Goal: Task Accomplishment & Management: Manage account settings

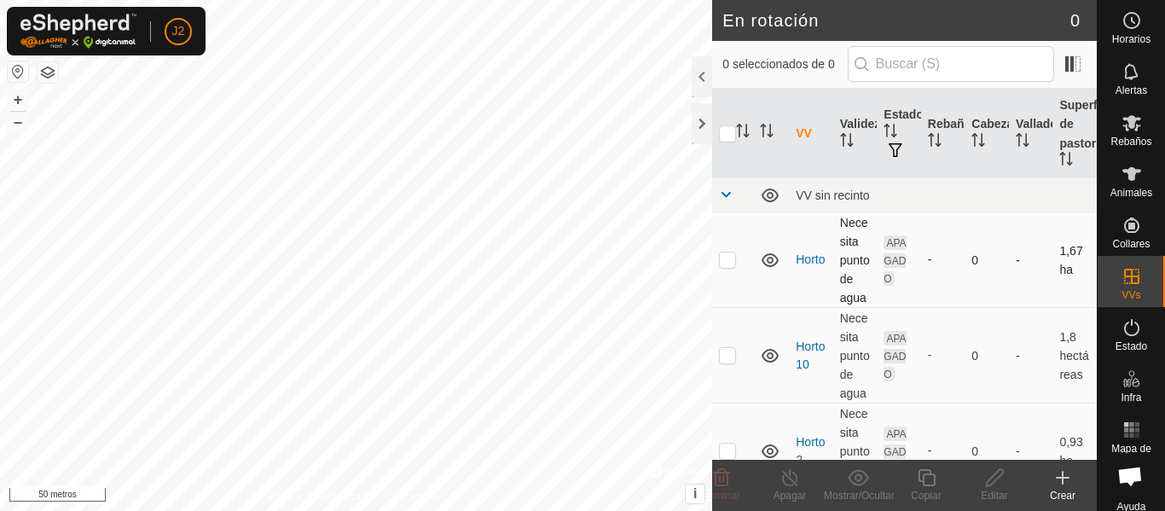
click at [726, 264] on p-checkbox at bounding box center [727, 260] width 17 height 14
checkbox input "true"
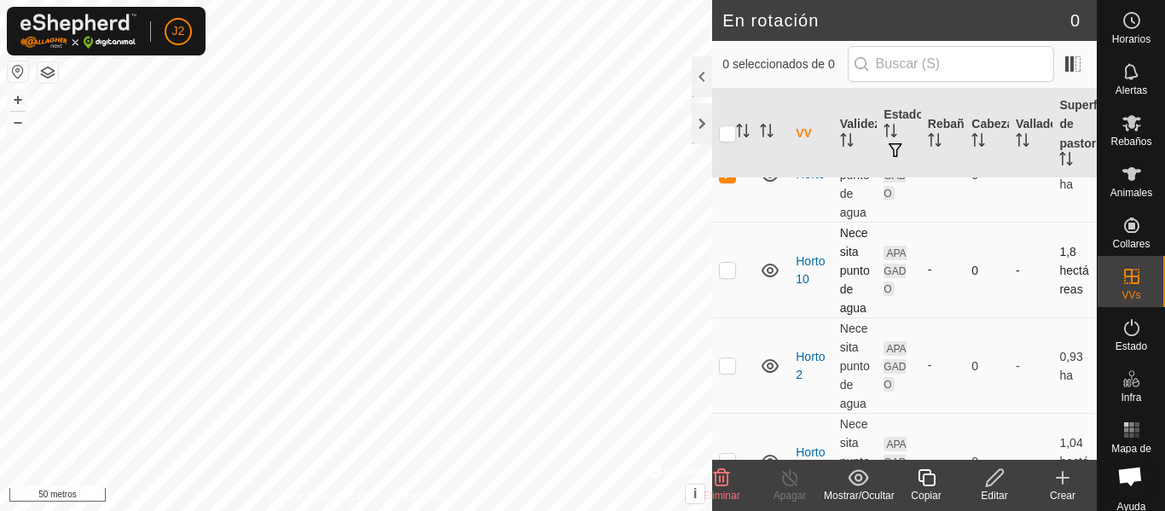
click at [730, 273] on p-checkbox at bounding box center [727, 270] width 17 height 14
checkbox input "true"
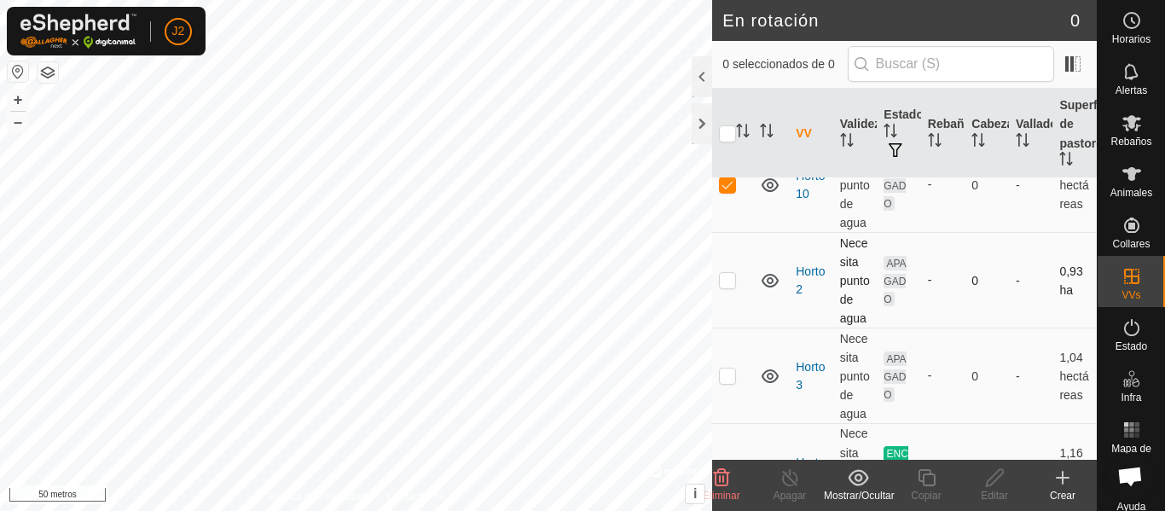
click at [729, 285] on p-checkbox at bounding box center [727, 280] width 17 height 14
checkbox input "true"
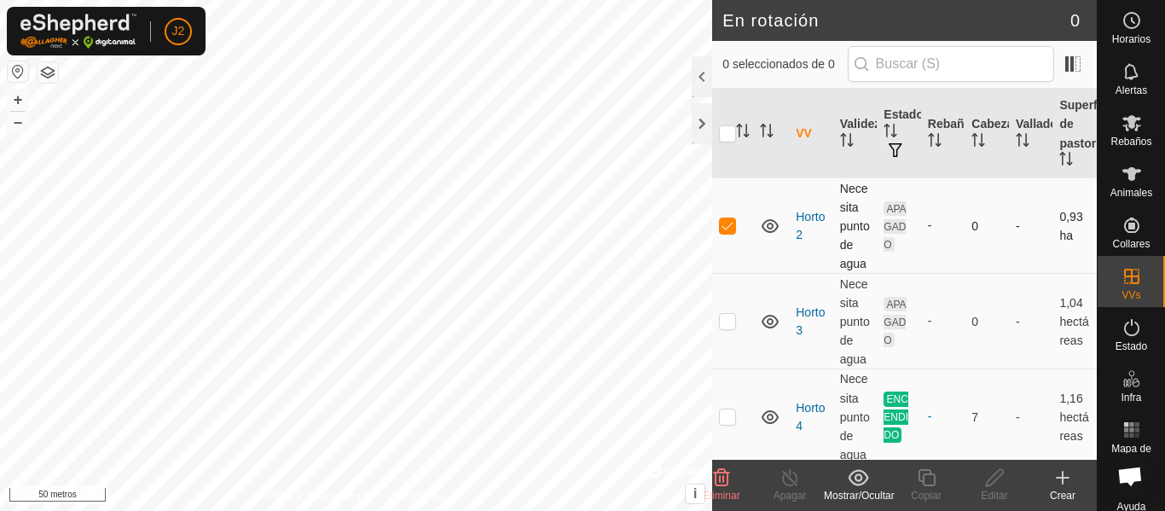
scroll to position [256, 0]
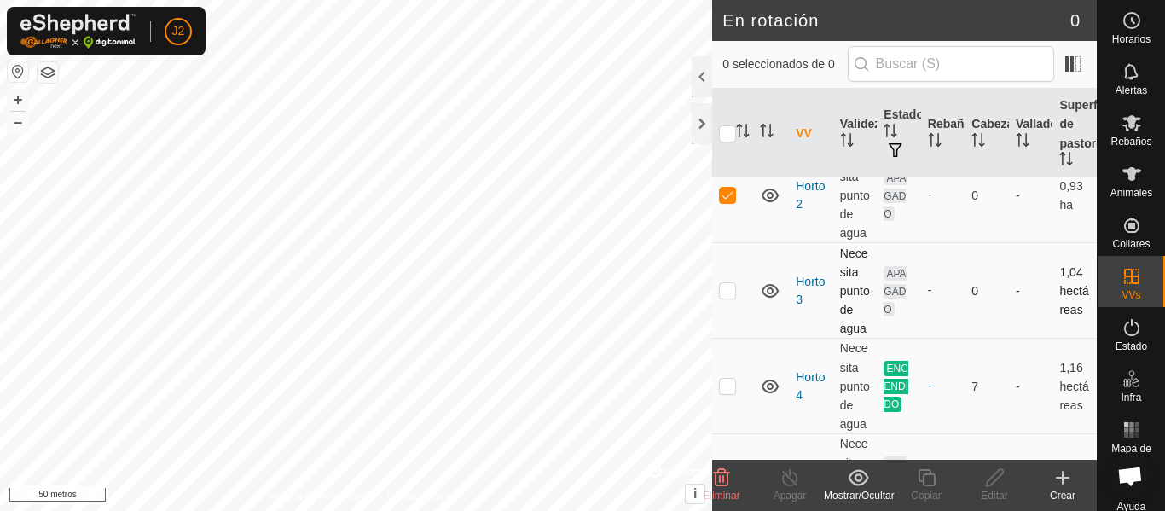
click at [729, 293] on p-checkbox at bounding box center [727, 290] width 17 height 14
checkbox input "false"
click at [730, 200] on p-checkbox at bounding box center [727, 195] width 17 height 14
checkbox input "false"
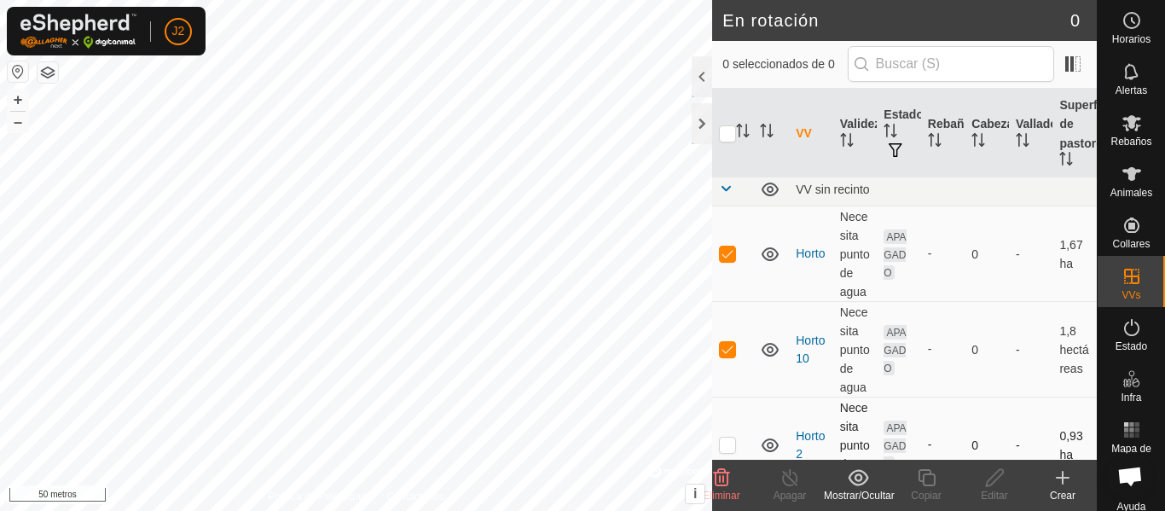
scroll to position [0, 0]
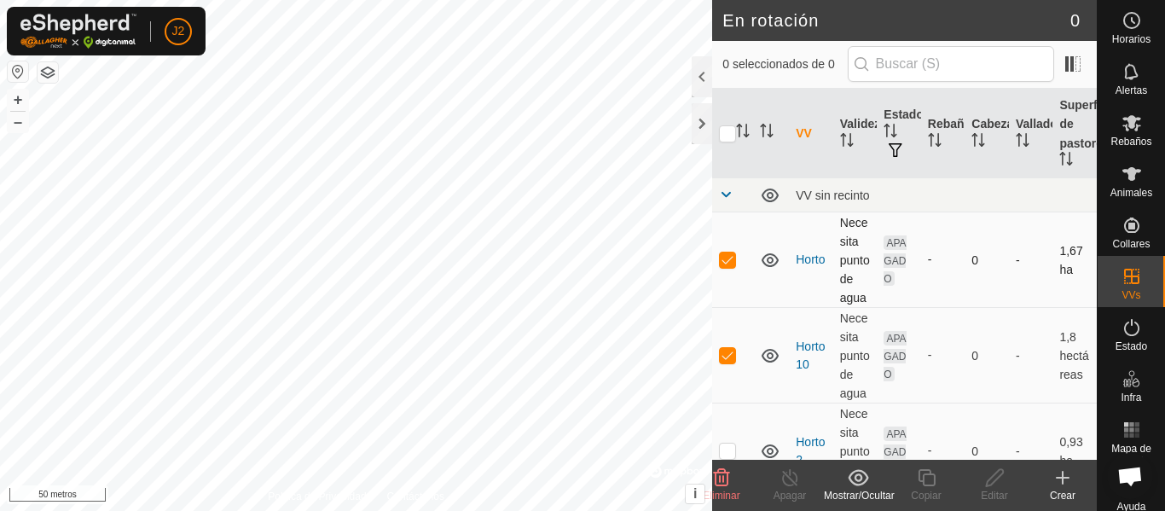
click at [733, 259] on p-checkbox at bounding box center [727, 260] width 17 height 14
checkbox input "false"
click at [729, 355] on p-checkbox at bounding box center [727, 355] width 17 height 14
checkbox input "false"
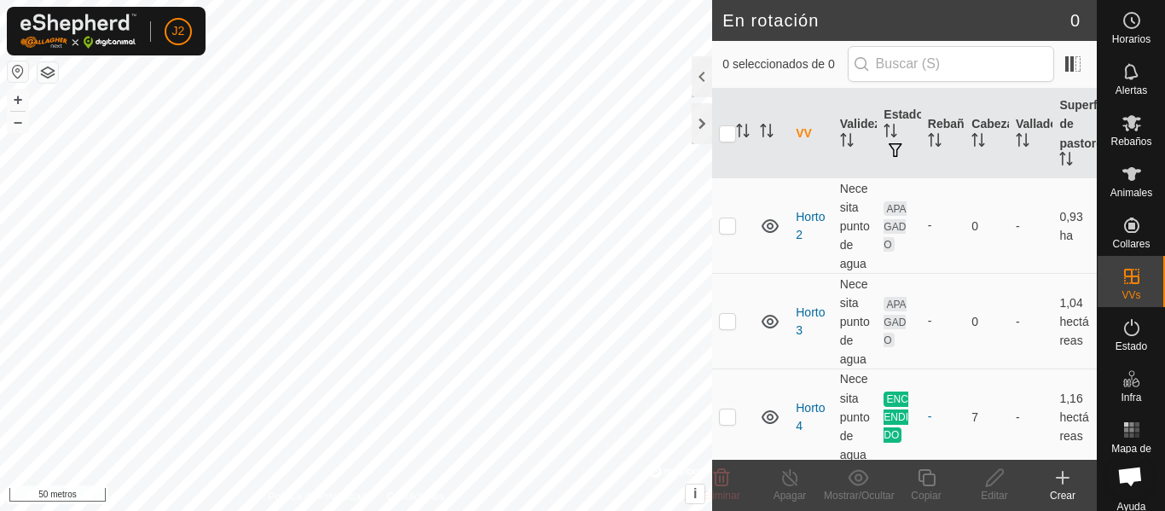
scroll to position [256, 0]
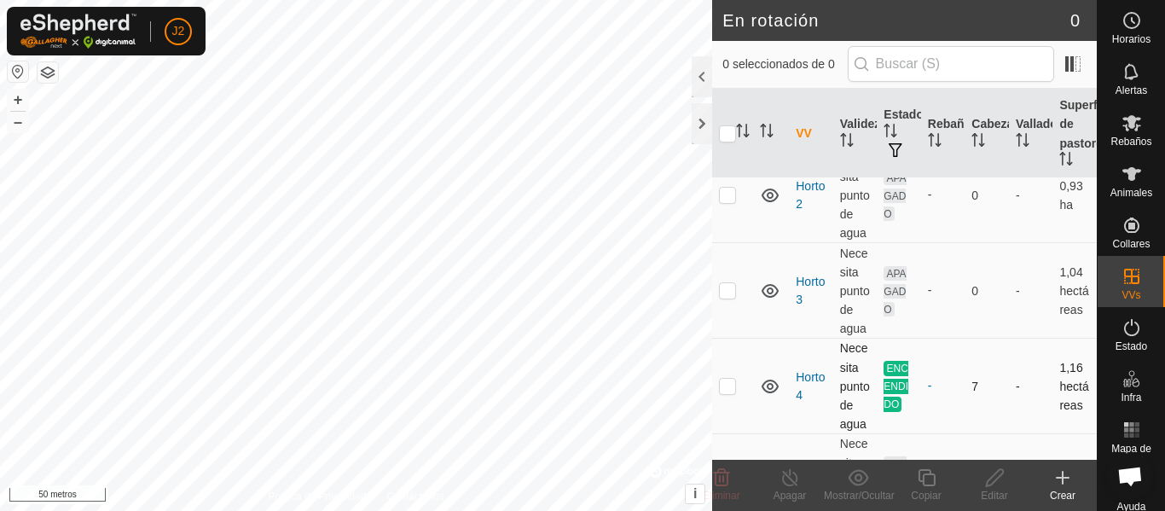
click at [720, 391] on p-checkbox at bounding box center [727, 386] width 17 height 14
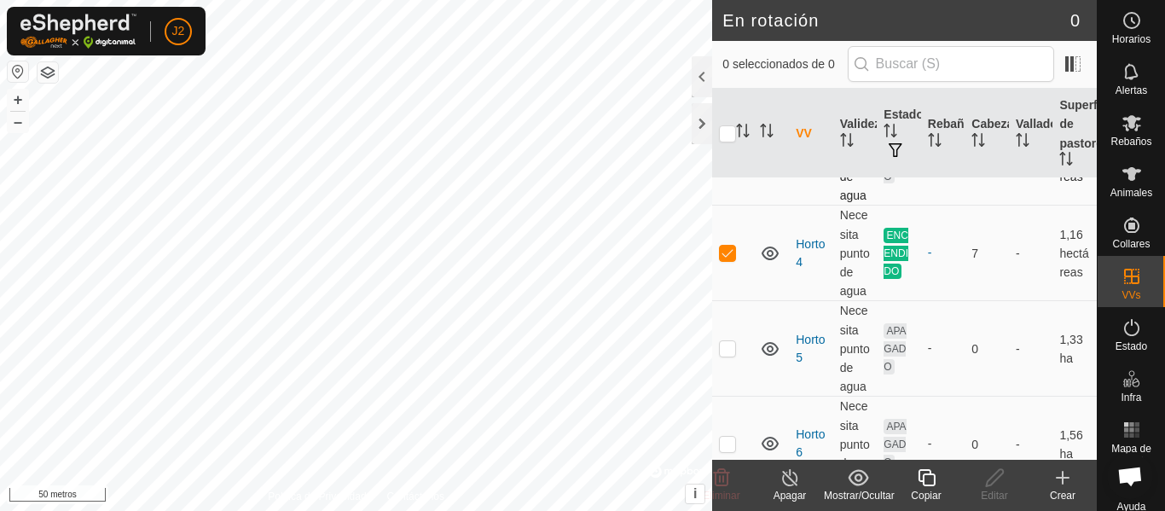
scroll to position [427, 0]
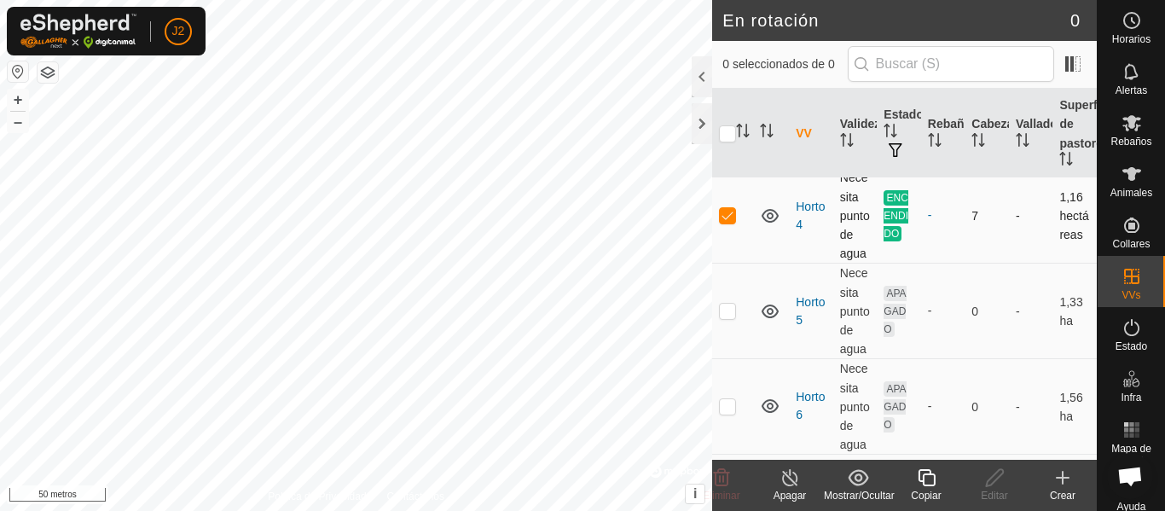
click at [731, 222] on p-checkbox at bounding box center [727, 215] width 17 height 14
checkbox input "false"
click at [730, 315] on p-checkbox at bounding box center [727, 311] width 17 height 14
checkbox input "true"
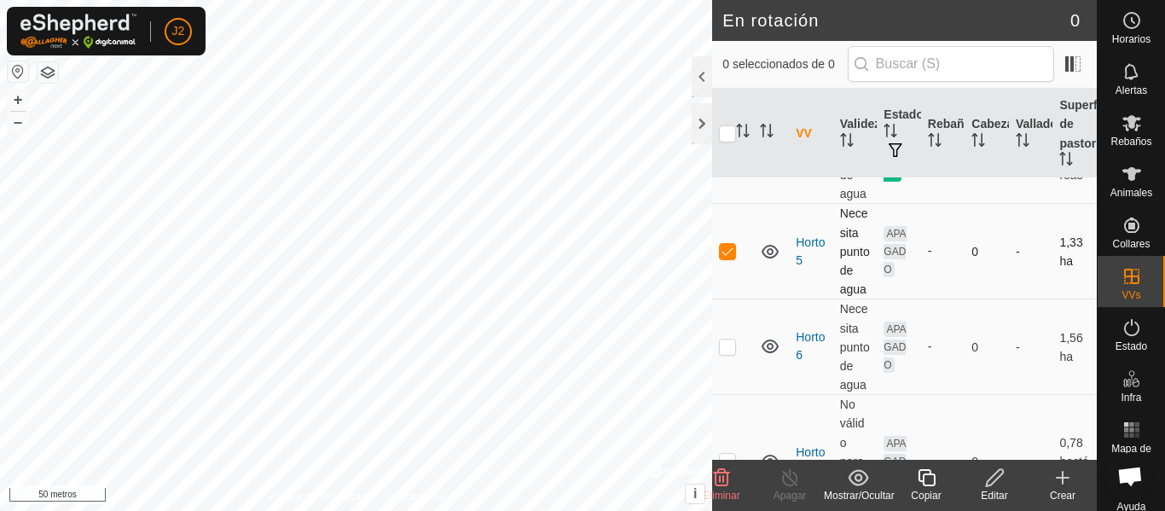
scroll to position [512, 0]
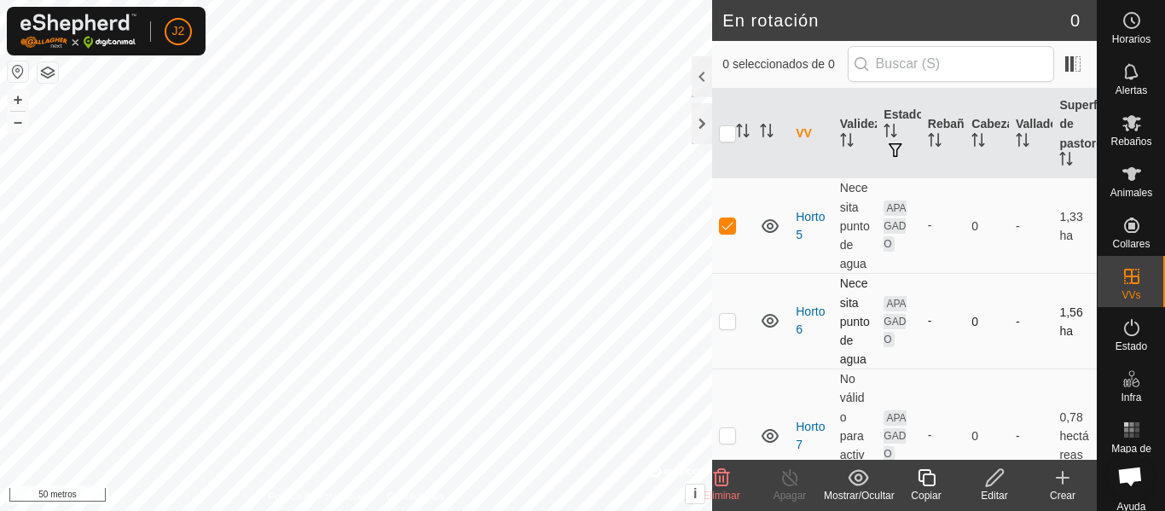
click at [723, 325] on p-checkbox at bounding box center [727, 321] width 17 height 14
click at [723, 322] on p-checkbox at bounding box center [727, 321] width 17 height 14
checkbox input "false"
click at [729, 229] on p-checkbox at bounding box center [727, 225] width 17 height 14
checkbox input "false"
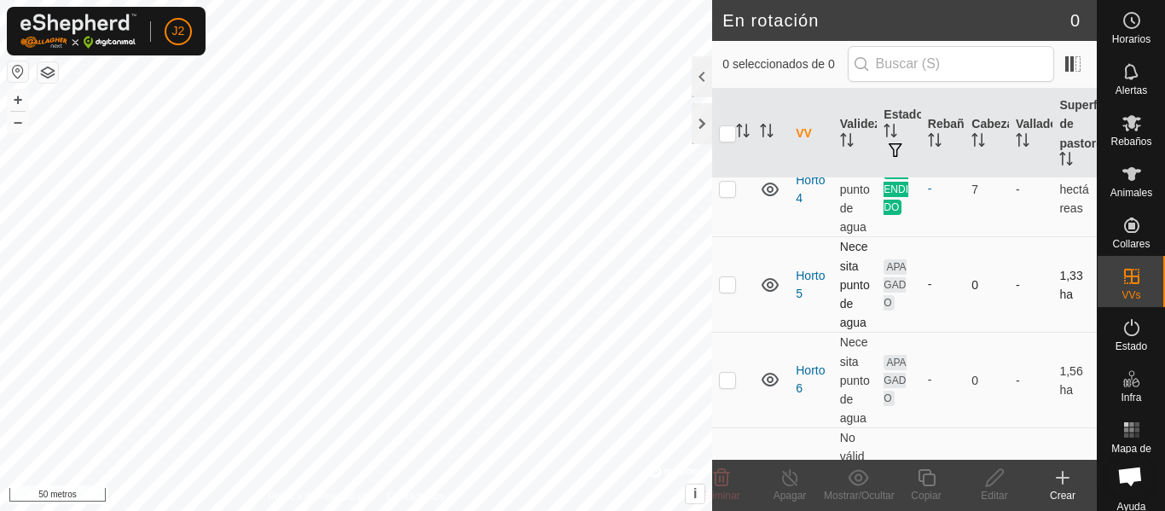
scroll to position [357, 0]
checkbox input "true"
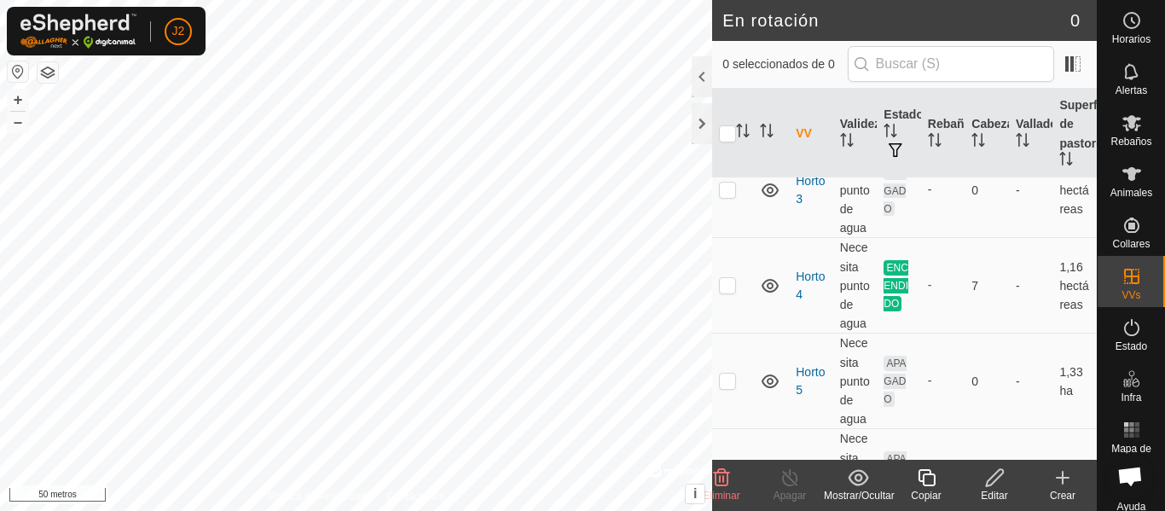
scroll to position [683, 0]
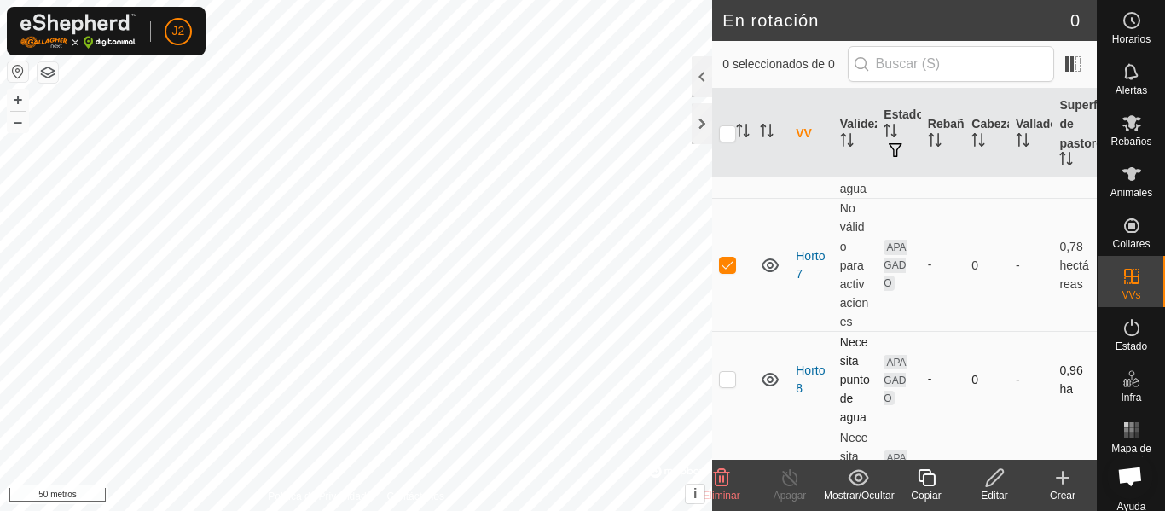
click at [729, 386] on p-checkbox at bounding box center [727, 379] width 17 height 14
checkbox input "true"
click at [725, 271] on p-checkbox at bounding box center [727, 265] width 17 height 14
click at [730, 268] on p-checkbox at bounding box center [727, 265] width 17 height 14
checkbox input "true"
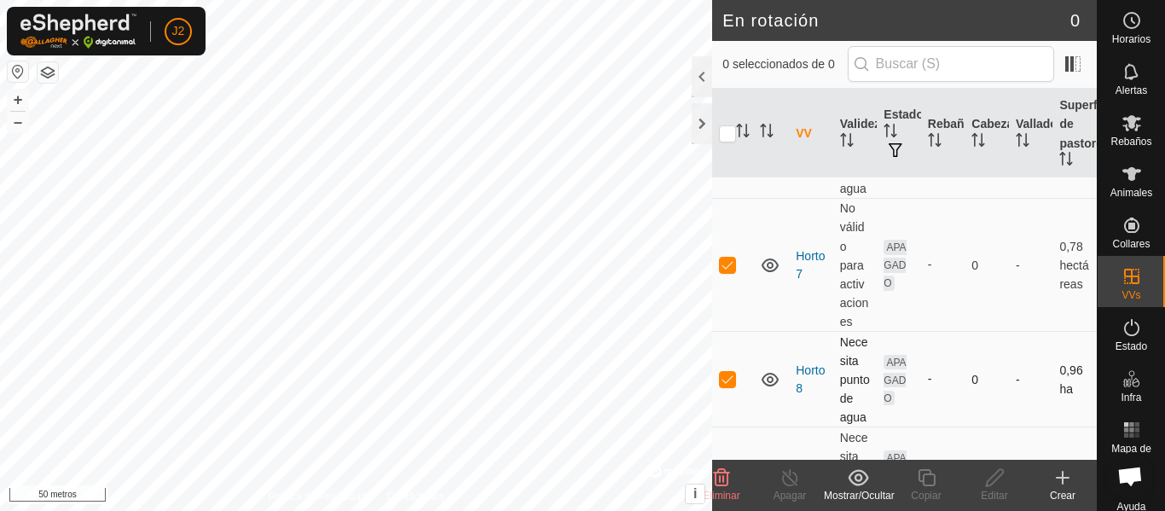
click at [726, 386] on p-checkbox at bounding box center [727, 379] width 17 height 14
checkbox input "false"
click at [857, 478] on icon at bounding box center [858, 478] width 21 height 20
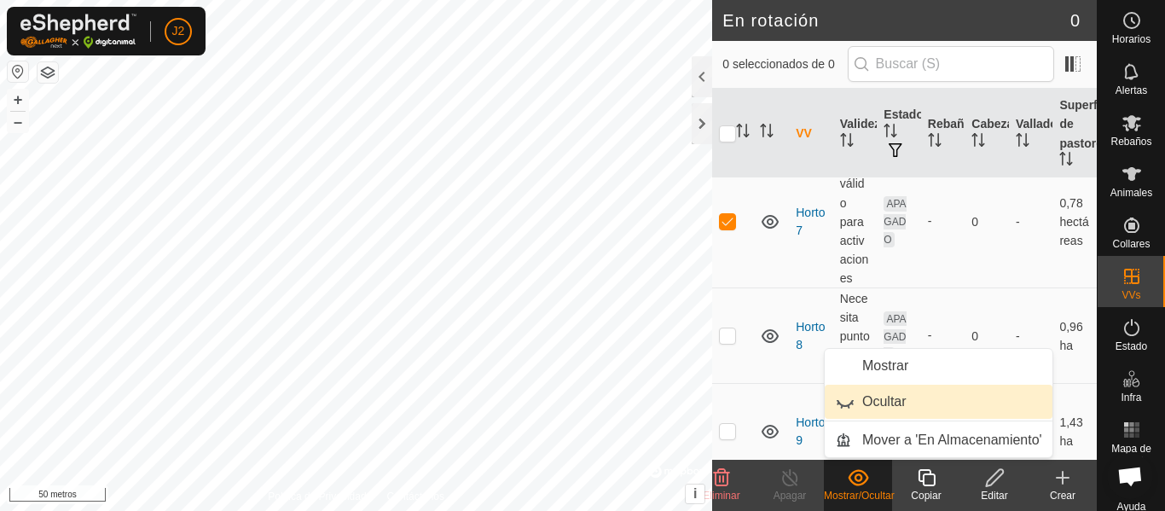
scroll to position [752, 0]
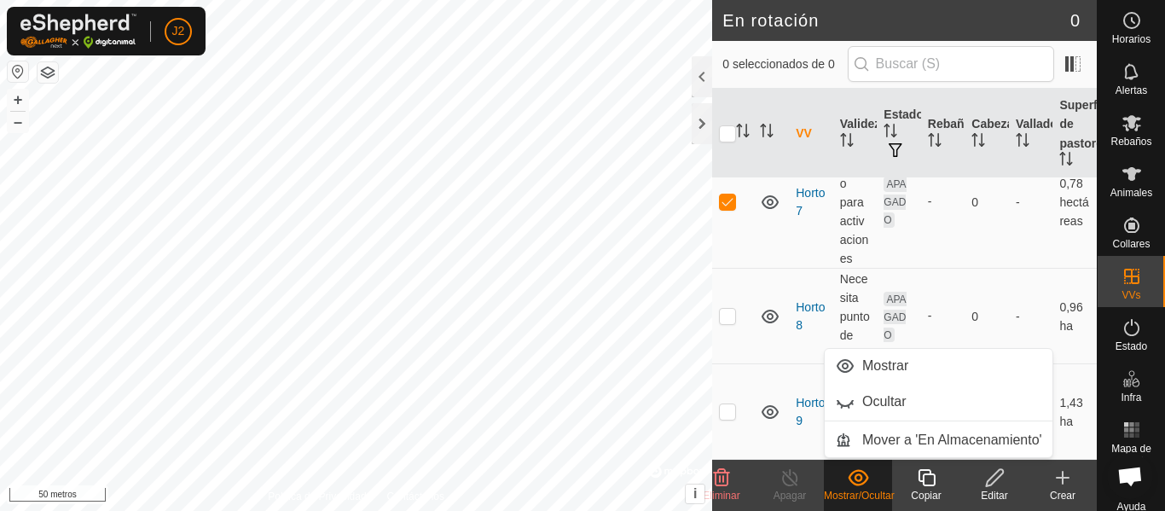
click at [875, 487] on show-hide-svg-icon at bounding box center [858, 478] width 68 height 20
click at [730, 480] on icon at bounding box center [722, 478] width 20 height 20
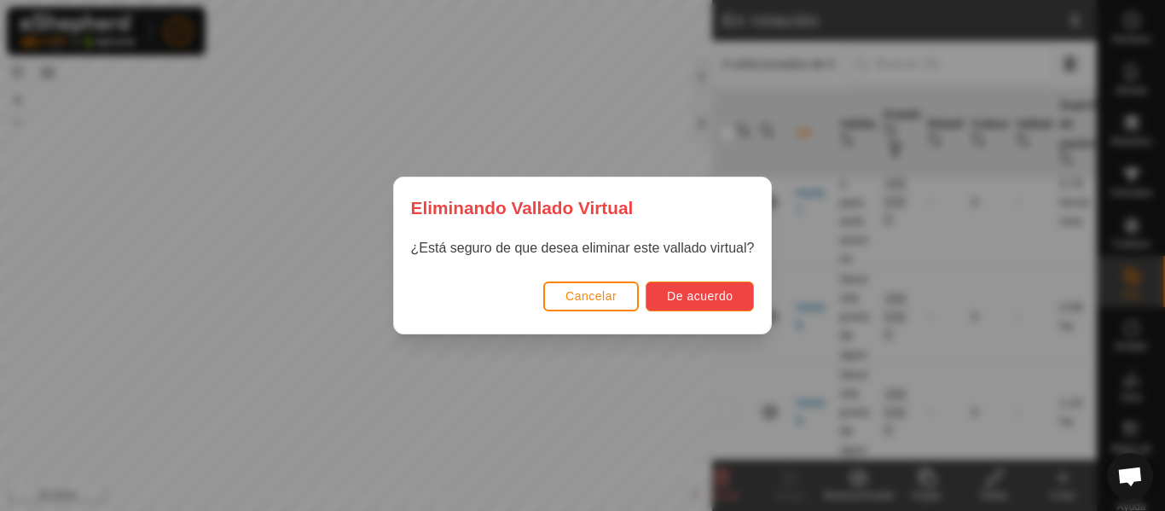
click at [680, 301] on font "De acuerdo" at bounding box center [700, 296] width 66 height 14
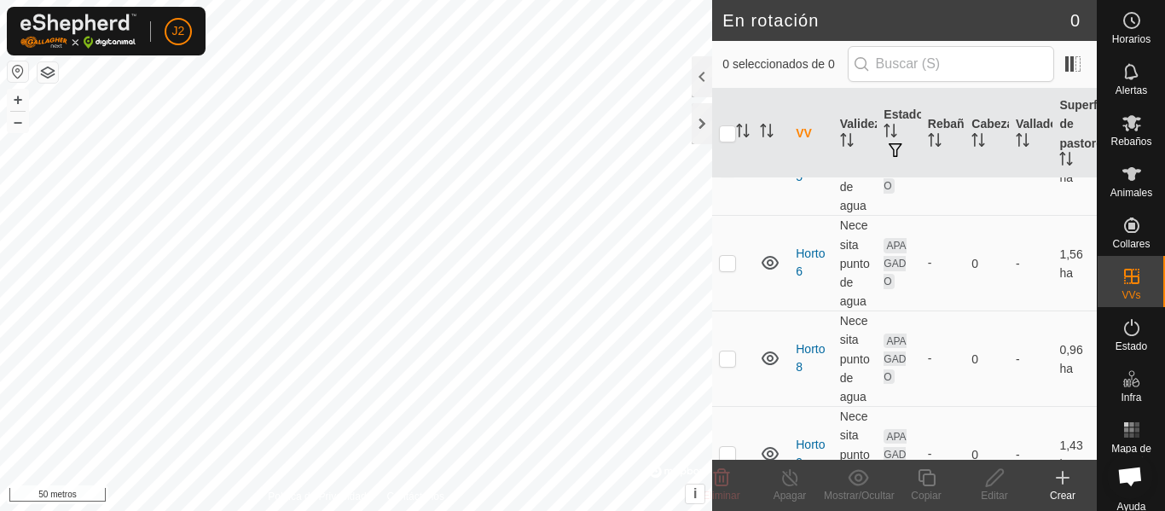
scroll to position [618, 0]
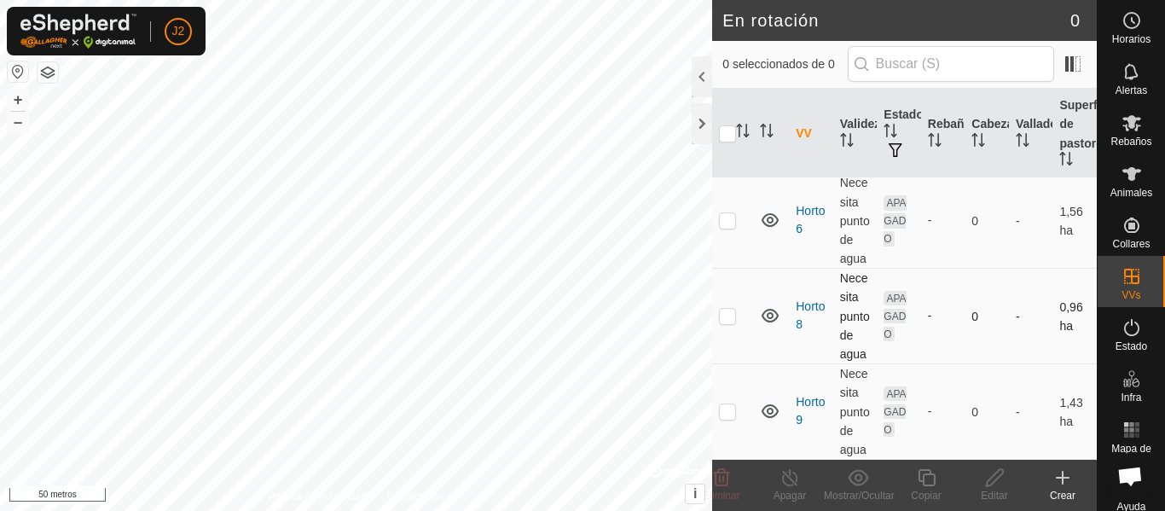
click at [727, 316] on p-checkbox at bounding box center [727, 316] width 17 height 14
checkbox input "true"
click at [725, 414] on p-checkbox at bounding box center [727, 411] width 17 height 14
checkbox input "true"
click at [723, 317] on p-checkbox at bounding box center [727, 316] width 17 height 14
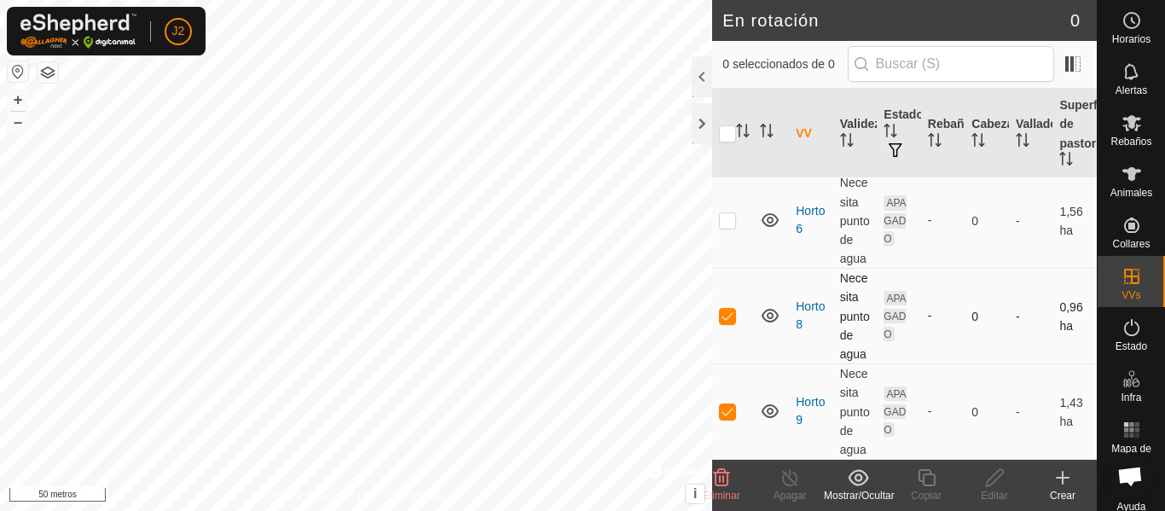
checkbox input "false"
click at [993, 477] on icon at bounding box center [994, 477] width 17 height 17
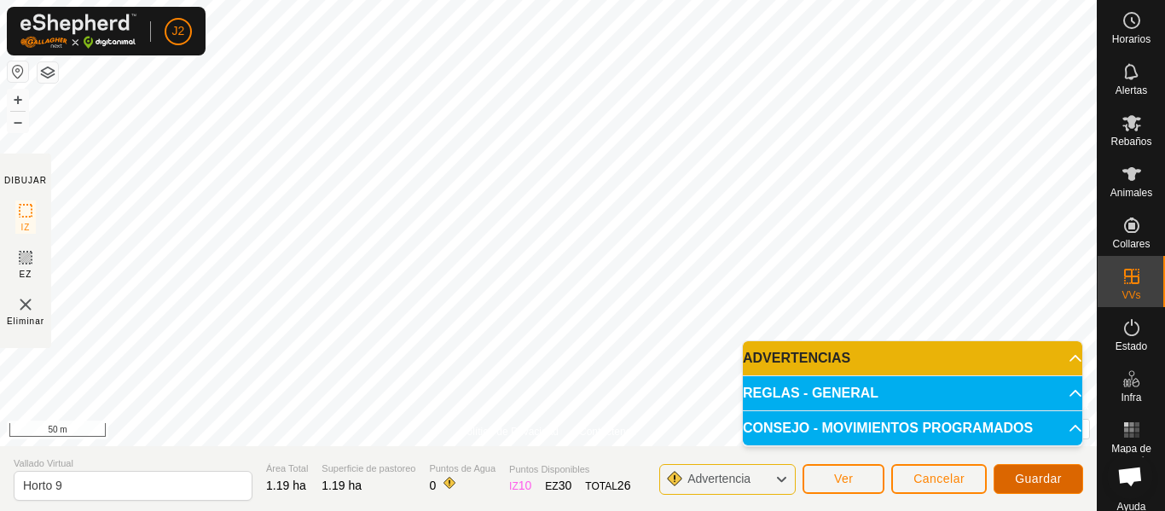
click at [1042, 482] on span "Guardar" at bounding box center [1038, 479] width 47 height 14
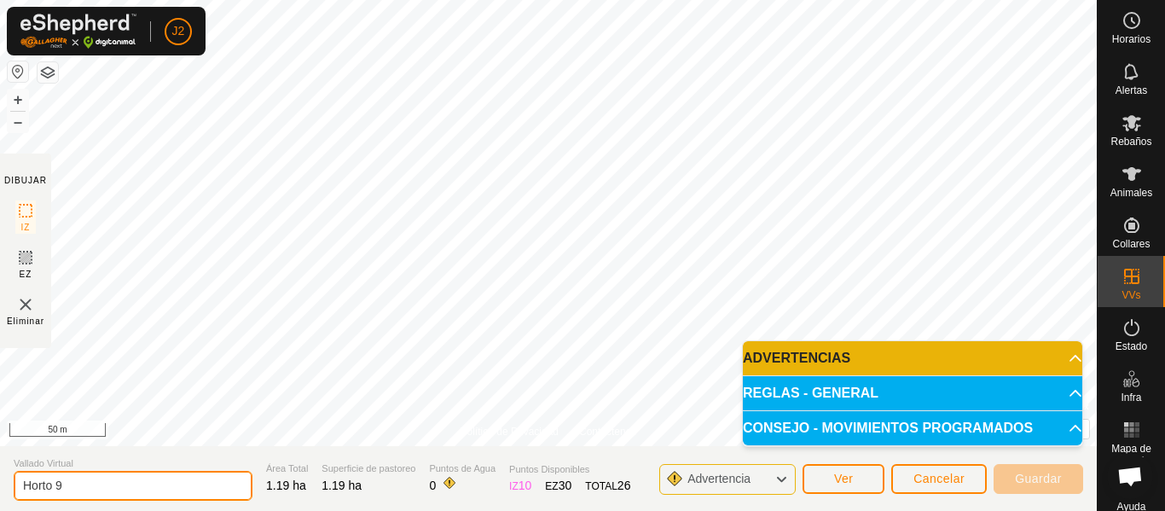
click at [160, 476] on input "Horto 9" at bounding box center [133, 486] width 239 height 30
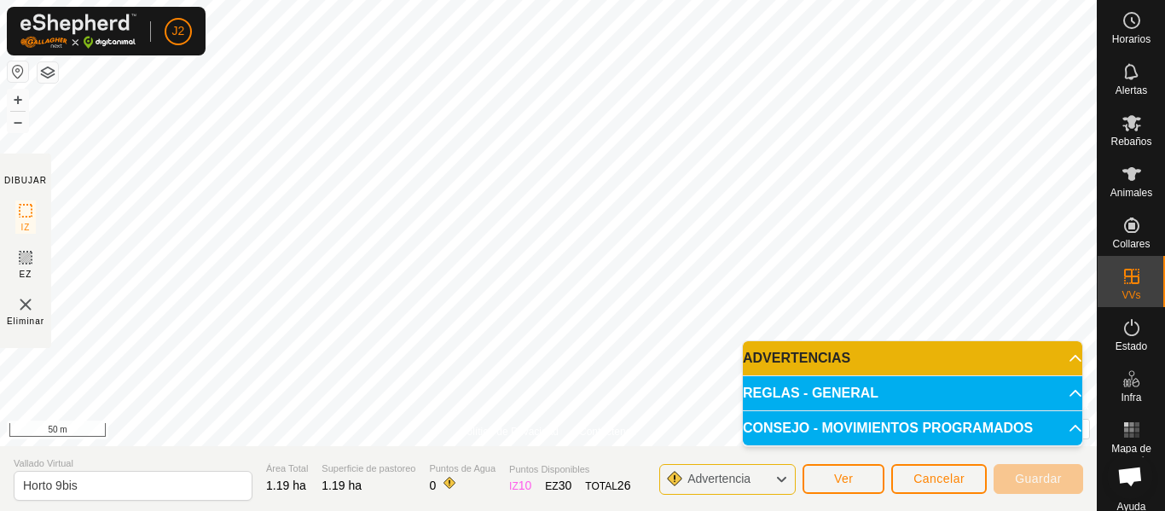
click at [211, 459] on span "Vallado Virtual" at bounding box center [133, 463] width 239 height 15
click at [1062, 355] on p-accordion-header "ADVERTENCIAS" at bounding box center [913, 358] width 340 height 34
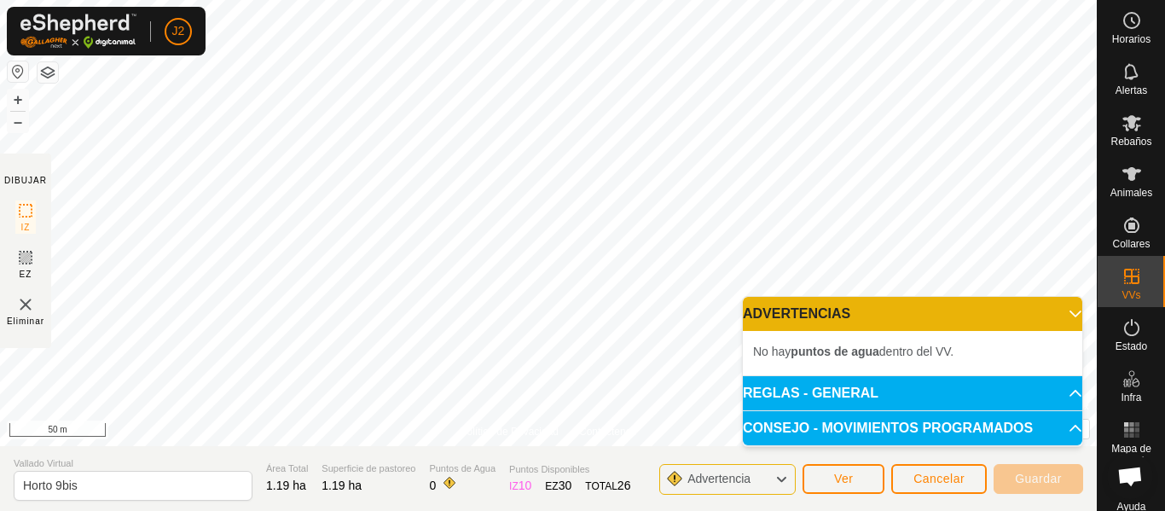
click at [1069, 321] on icon at bounding box center [1076, 314] width 14 height 14
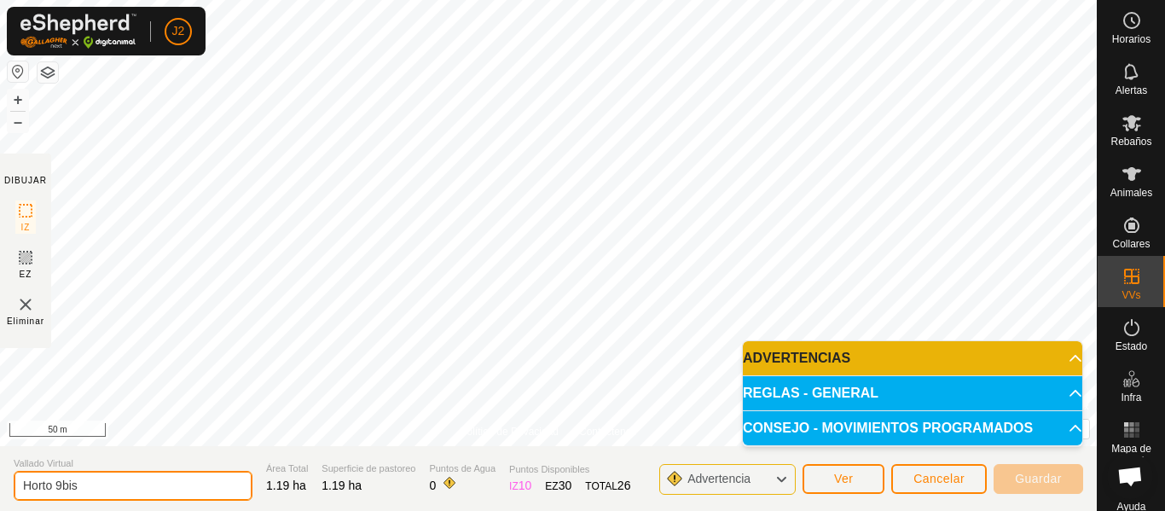
click at [118, 479] on input "Horto 9bis" at bounding box center [133, 486] width 239 height 30
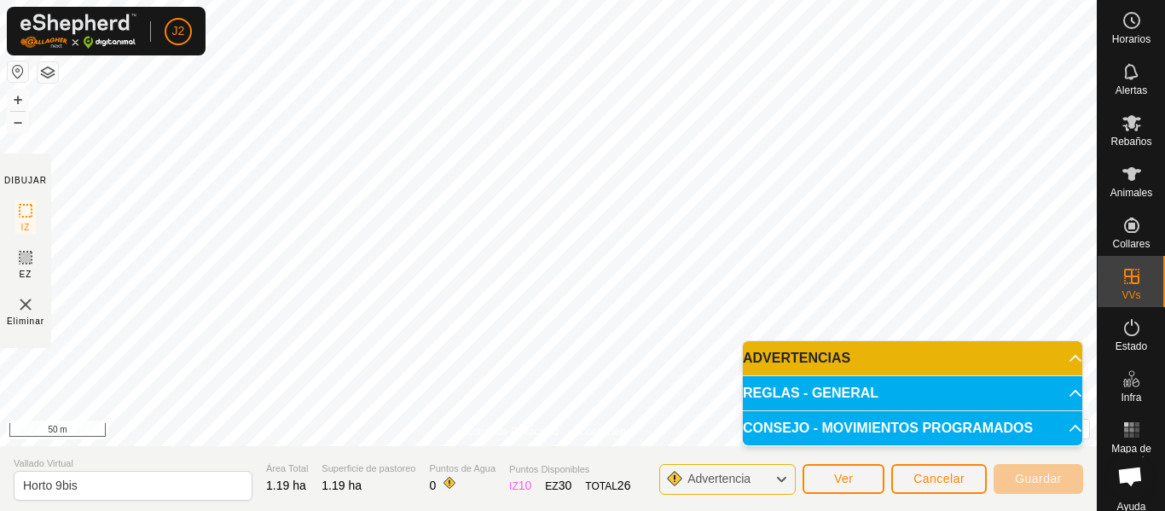
click at [1065, 356] on p-accordion-header "ADVERTENCIAS" at bounding box center [913, 358] width 340 height 34
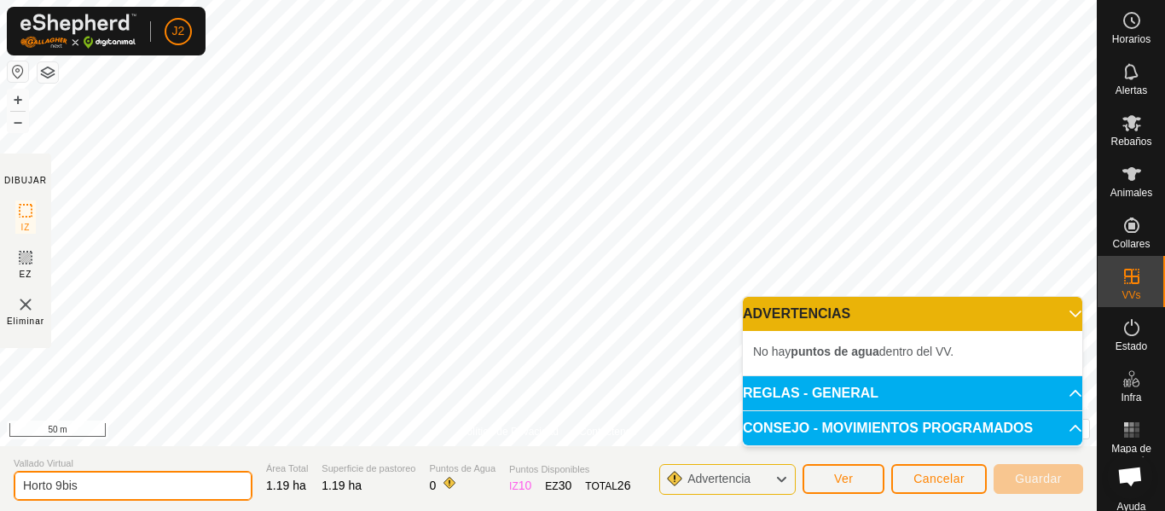
click at [153, 494] on input "Horto 9bis" at bounding box center [133, 486] width 239 height 30
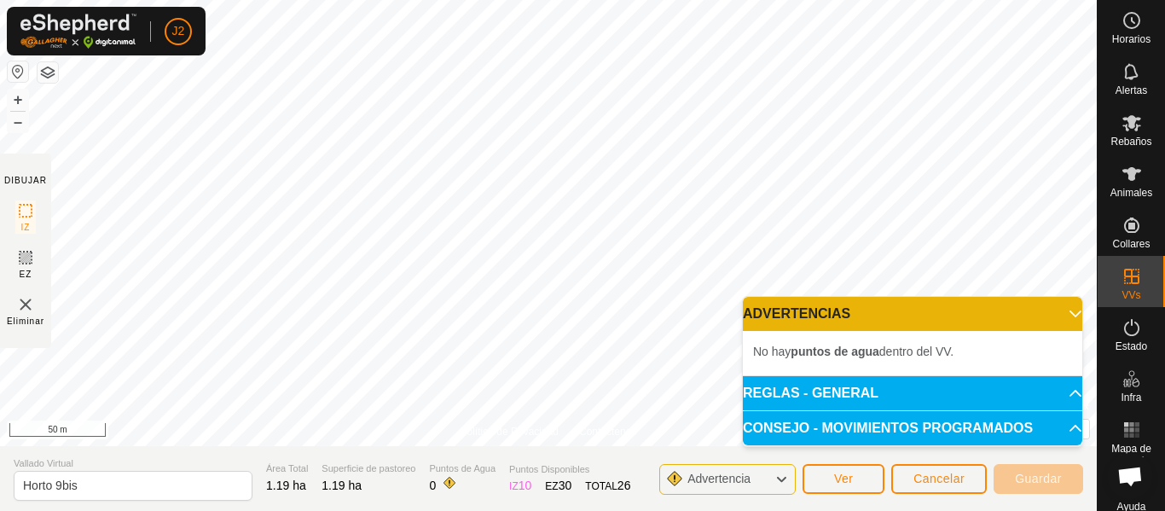
click at [787, 474] on icon at bounding box center [782, 479] width 14 height 22
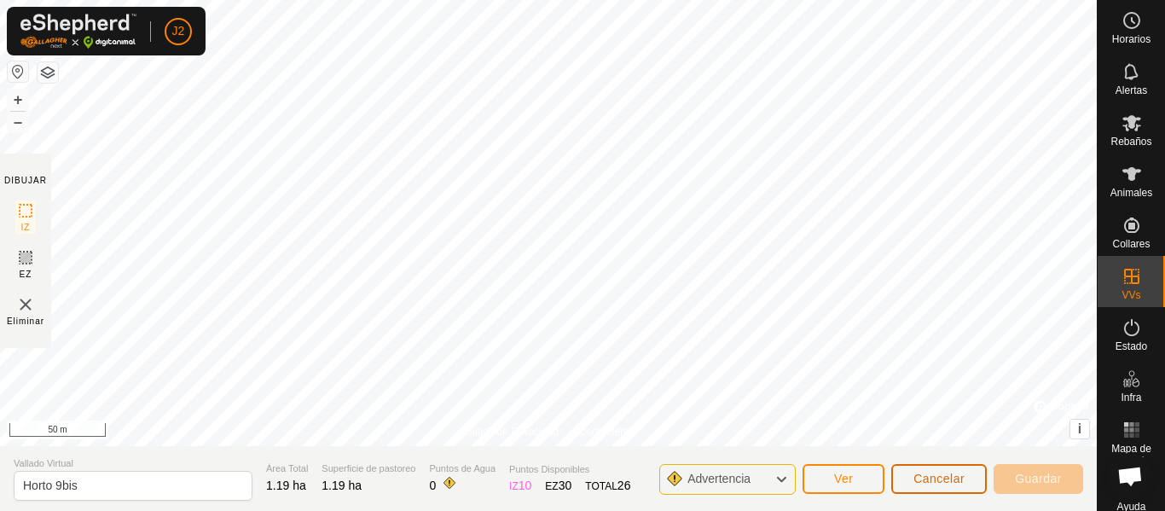
click at [952, 485] on button "Cancelar" at bounding box center [940, 479] width 96 height 30
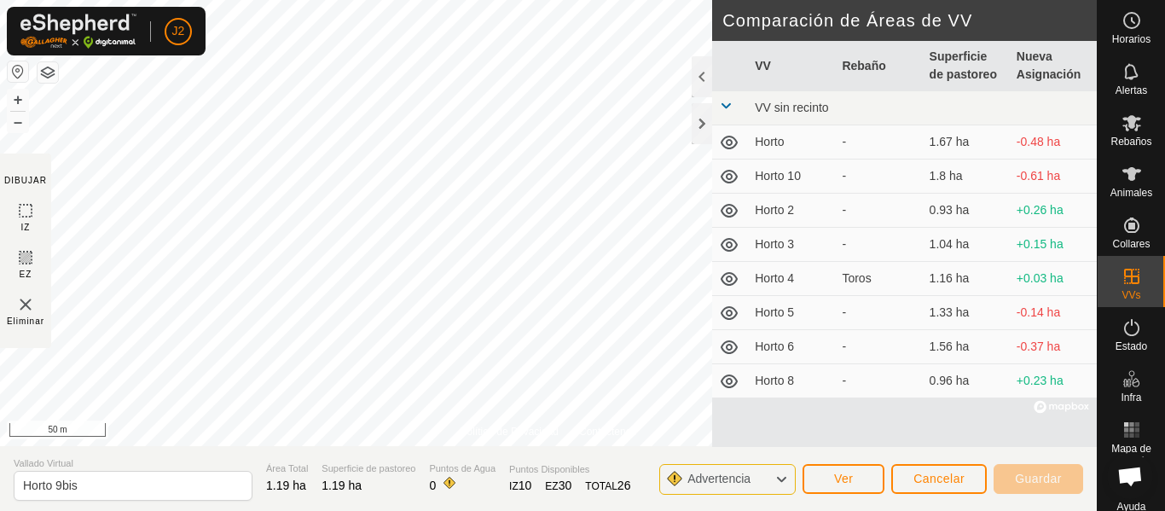
click at [735, 141] on icon at bounding box center [729, 142] width 20 height 20
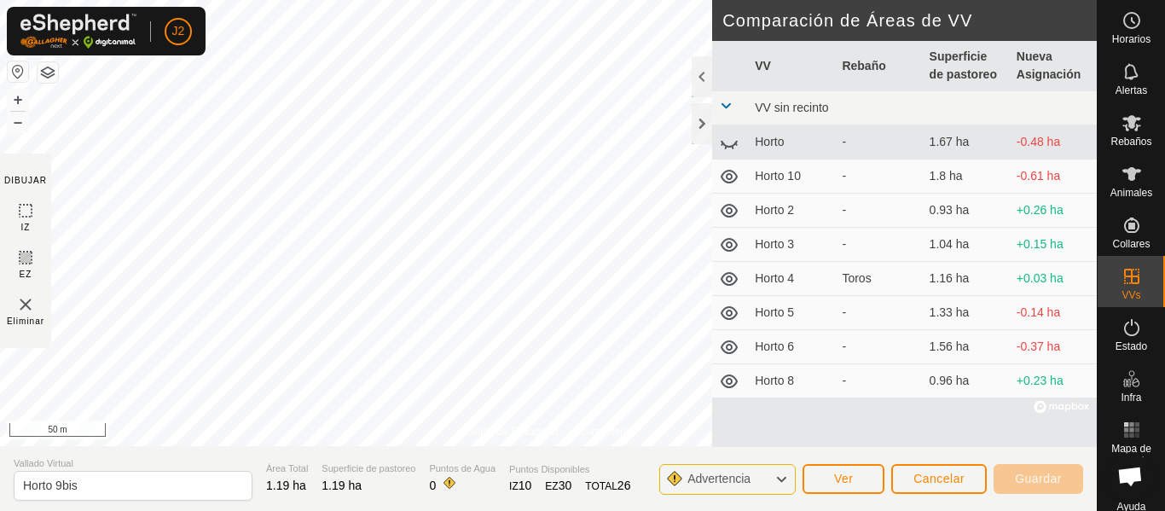
click at [730, 139] on icon at bounding box center [729, 142] width 20 height 20
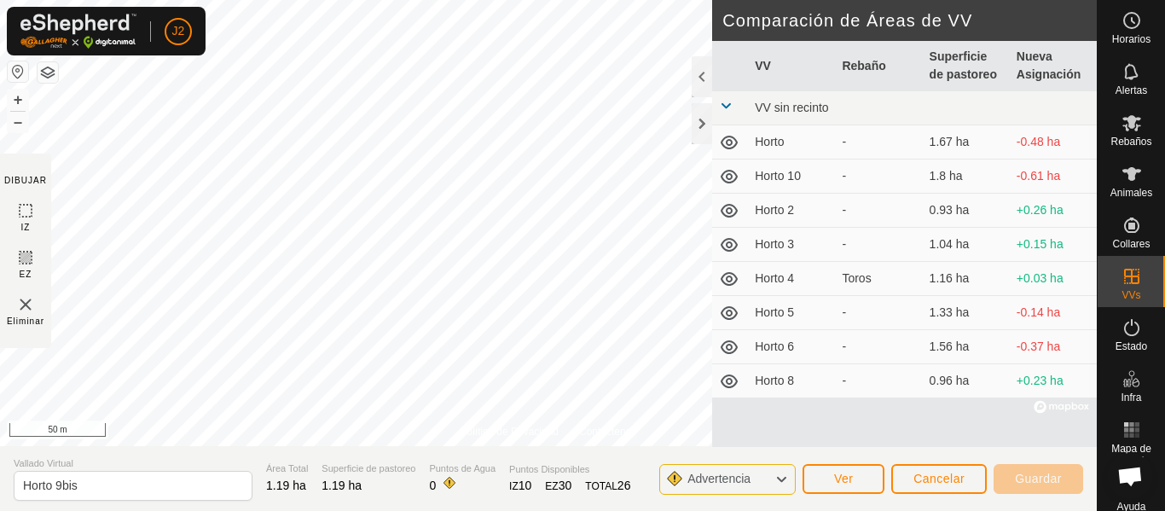
click at [788, 143] on td "Horto" at bounding box center [791, 142] width 87 height 34
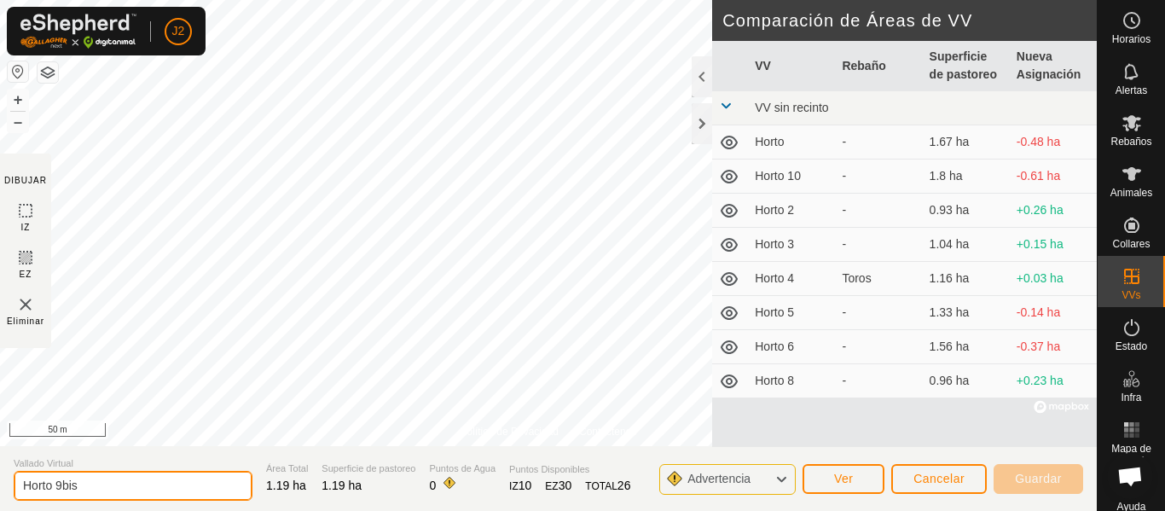
click at [171, 489] on input "Horto 9bis" at bounding box center [133, 486] width 239 height 30
click at [188, 481] on input "Horto 9" at bounding box center [133, 486] width 239 height 30
type input "Horto 9"
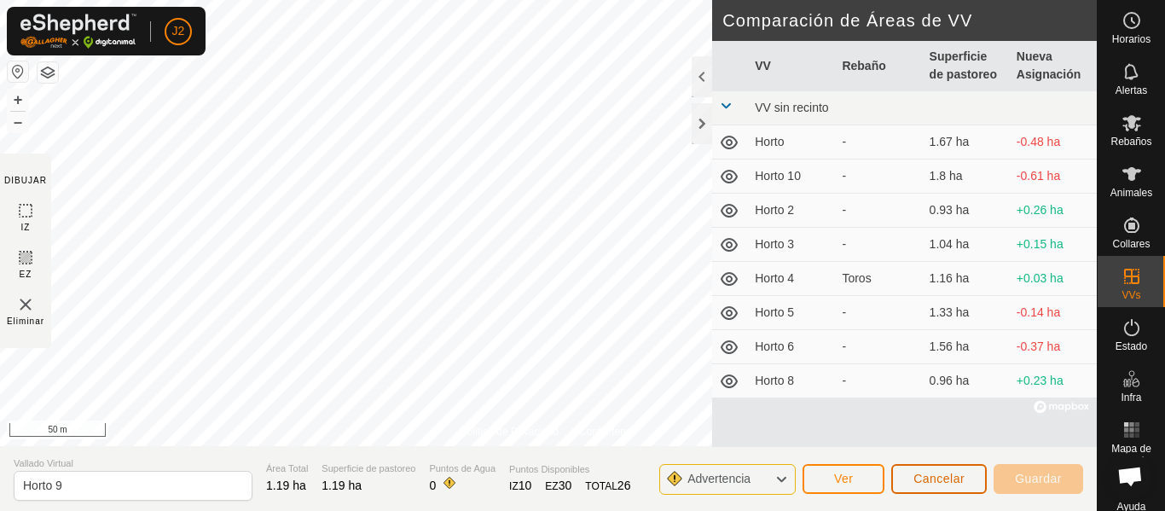
click at [936, 473] on span "Cancelar" at bounding box center [939, 479] width 51 height 14
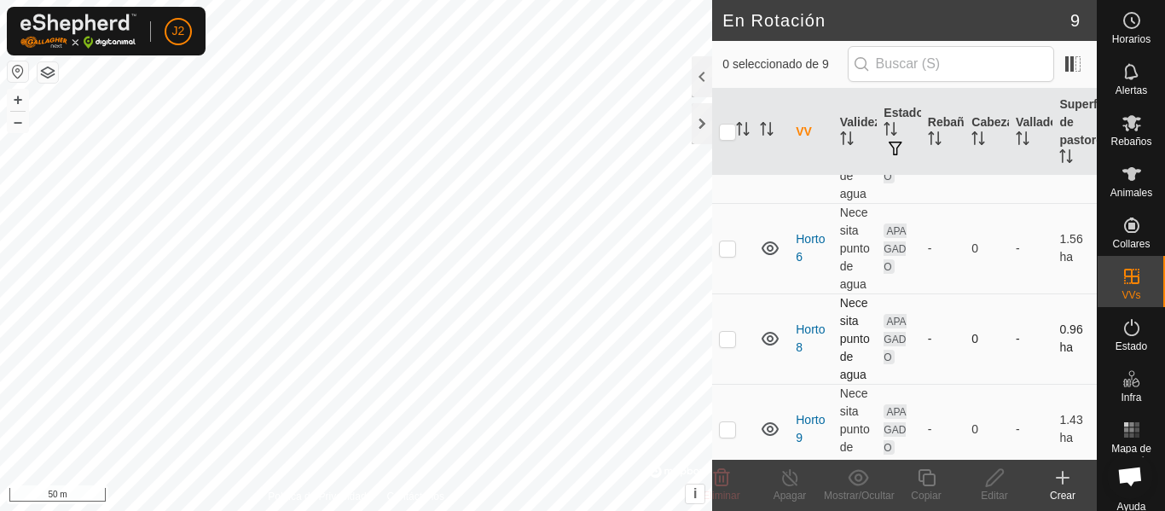
scroll to position [564, 0]
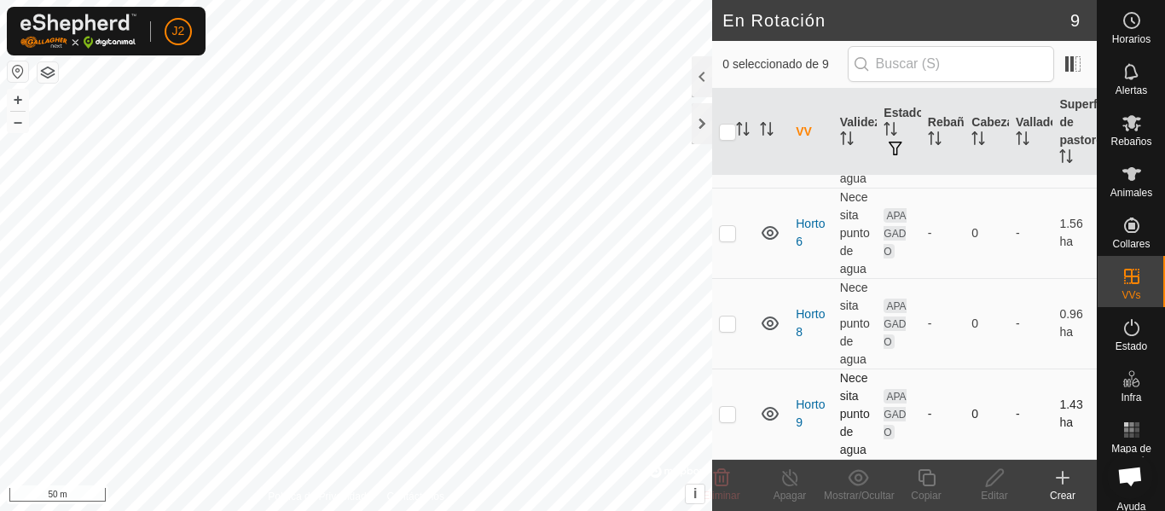
click at [727, 409] on p-checkbox at bounding box center [727, 414] width 17 height 14
checkbox input "true"
click at [995, 485] on icon at bounding box center [995, 478] width 21 height 20
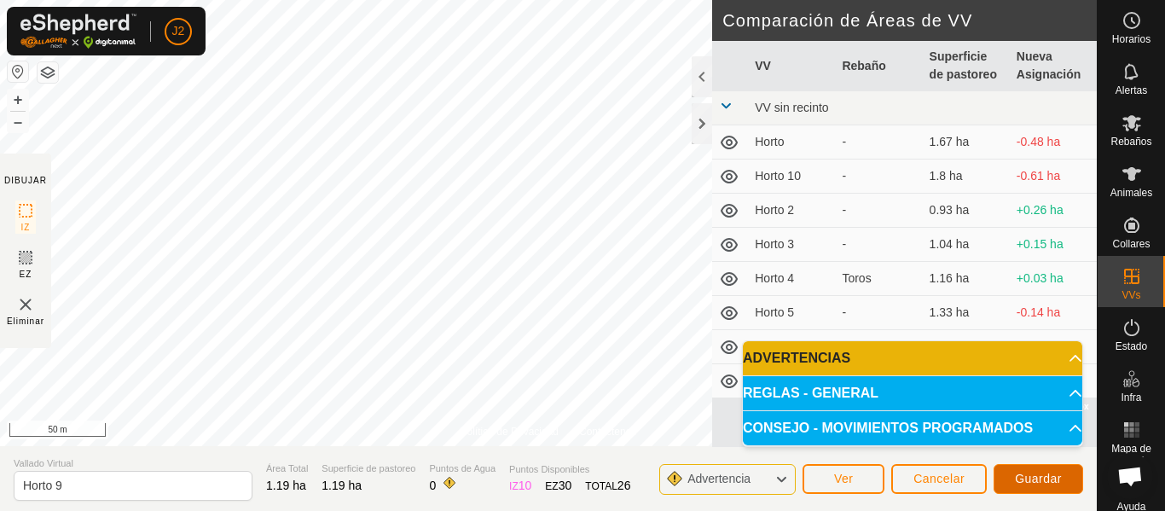
click at [1025, 482] on span "Guardar" at bounding box center [1038, 479] width 47 height 14
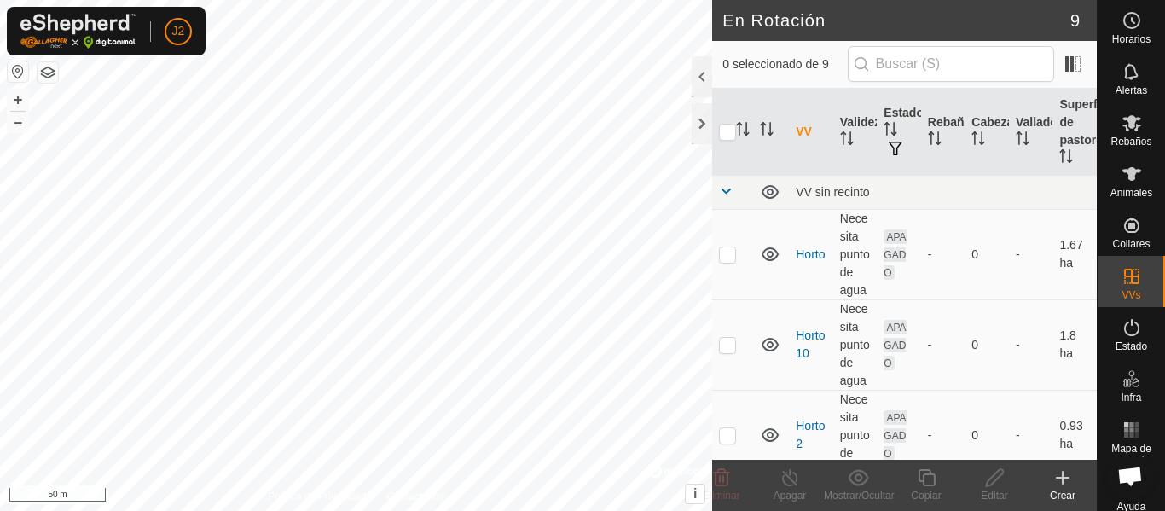
checkbox input "true"
checkbox input "false"
checkbox input "true"
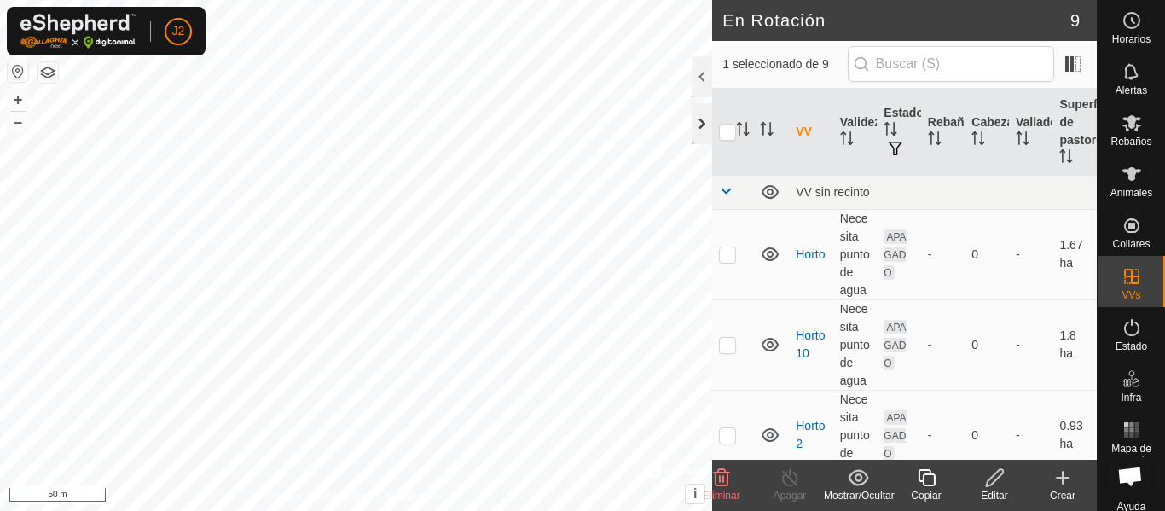
click at [697, 113] on div at bounding box center [702, 123] width 20 height 41
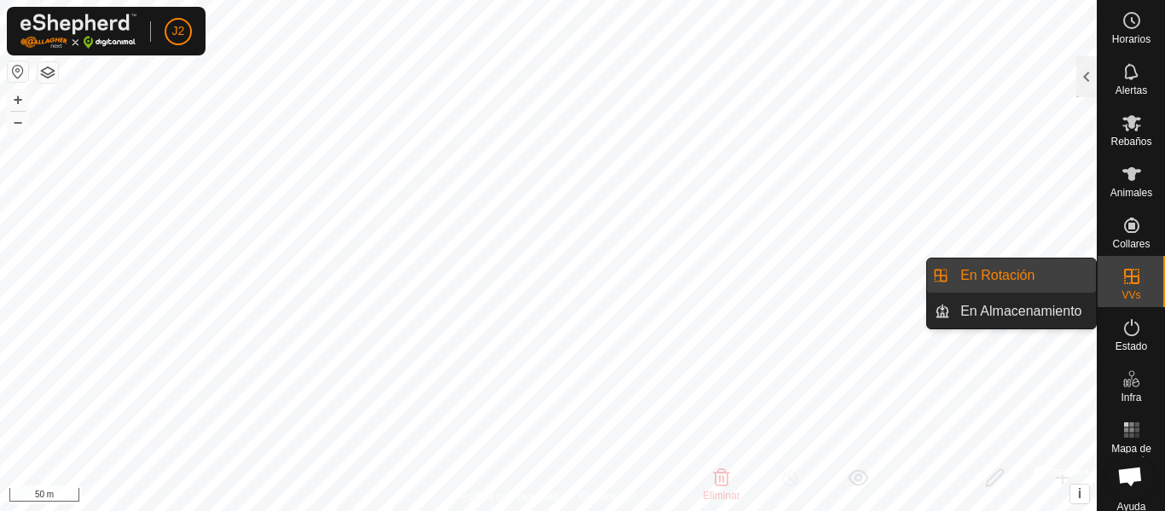
click at [1122, 274] on icon at bounding box center [1132, 276] width 20 height 20
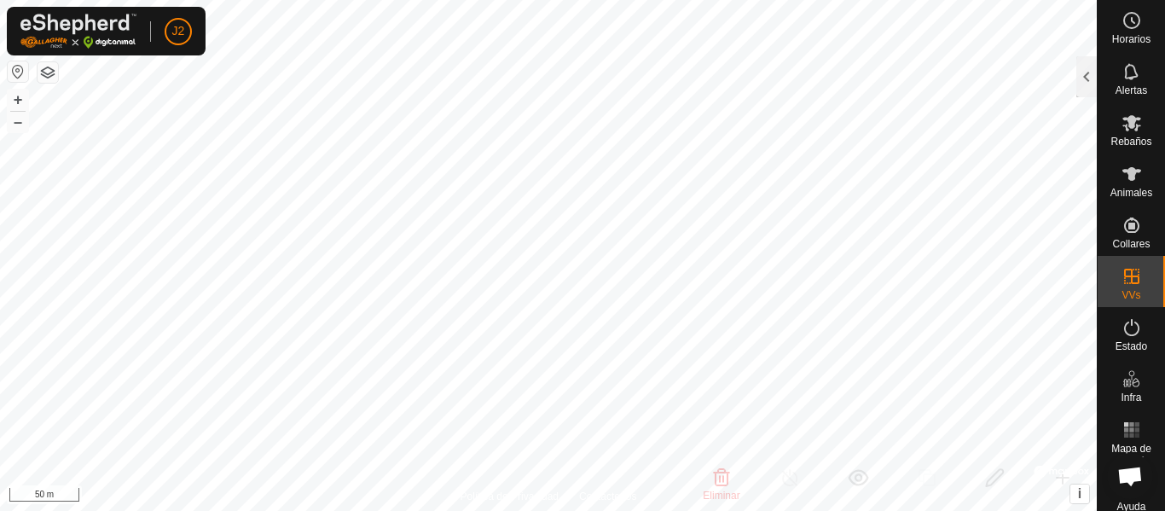
click at [1081, 73] on div at bounding box center [1087, 76] width 20 height 41
click at [1090, 82] on div at bounding box center [1087, 76] width 20 height 41
click at [969, 267] on span "En Rotación" at bounding box center [998, 275] width 74 height 20
